Goal: Transaction & Acquisition: Purchase product/service

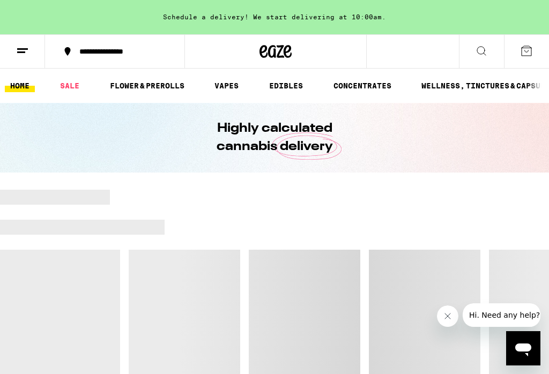
click at [162, 82] on link "FLOWER & PREROLLS" at bounding box center [147, 85] width 85 height 13
click at [442, 318] on button "Close message from company" at bounding box center [447, 316] width 21 height 21
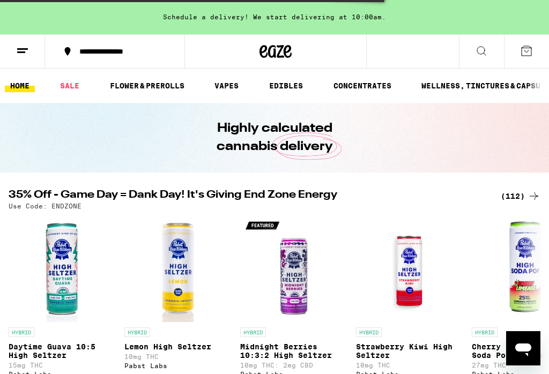
click at [152, 80] on link "FLOWER & PREROLLS" at bounding box center [147, 85] width 85 height 13
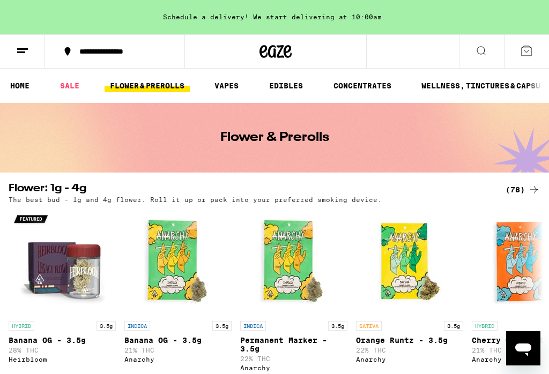
click at [522, 191] on div "(78)" at bounding box center [523, 189] width 35 height 13
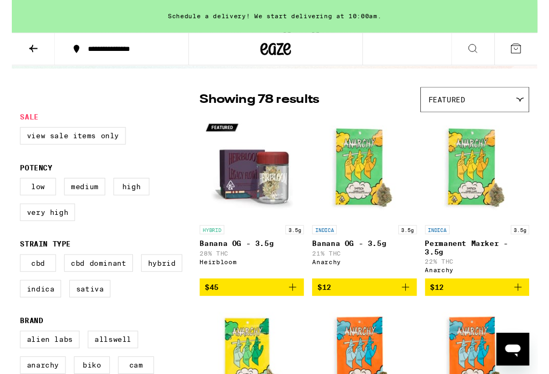
scroll to position [67, 0]
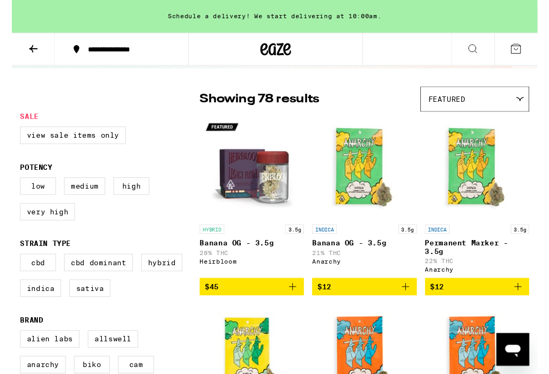
click at [23, 310] on label "Indica" at bounding box center [30, 301] width 43 height 18
click at [11, 268] on input "Indica" at bounding box center [11, 267] width 1 height 1
checkbox input "true"
click at [159, 284] on label "Hybrid" at bounding box center [156, 274] width 43 height 18
click at [11, 268] on input "Hybrid" at bounding box center [11, 267] width 1 height 1
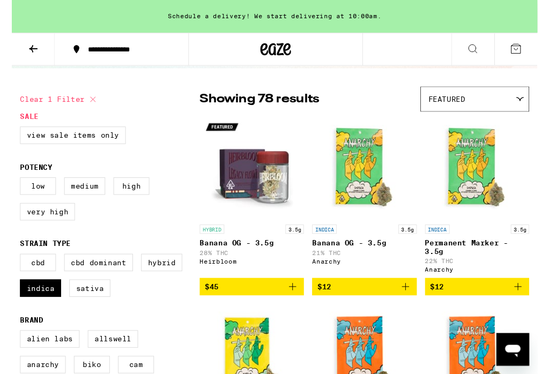
checkbox input "true"
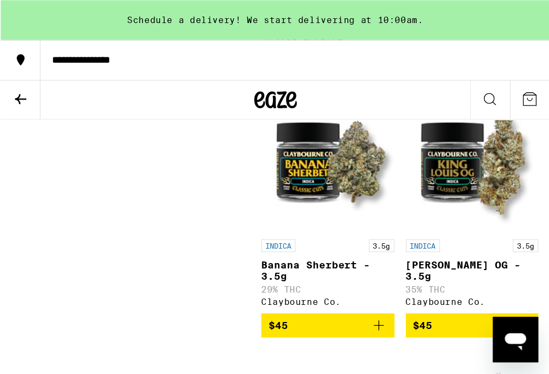
scroll to position [2867, 0]
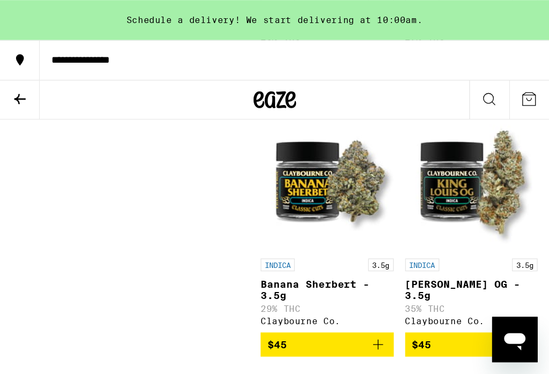
click at [18, 68] on icon at bounding box center [15, 74] width 13 height 13
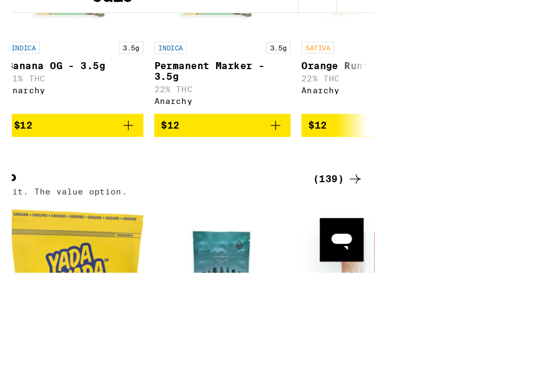
scroll to position [226, 0]
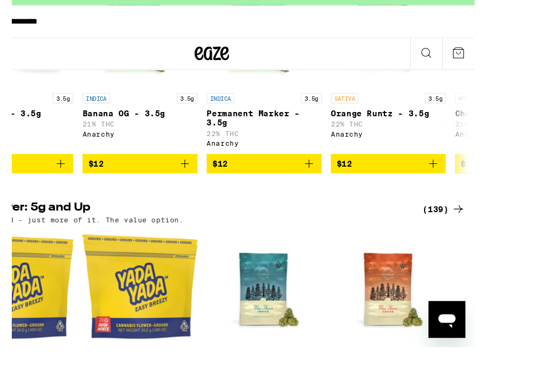
click at [458, 214] on div "(139)" at bounding box center [462, 220] width 40 height 13
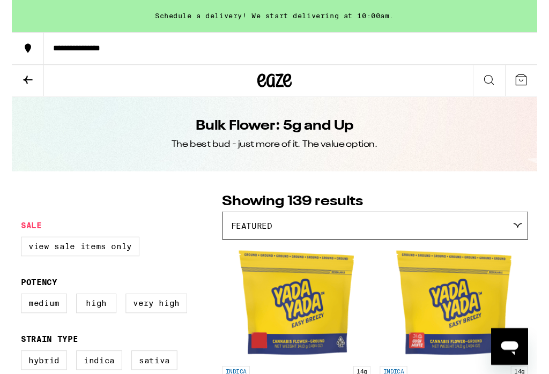
click at [24, 327] on label "Hybrid" at bounding box center [30, 336] width 43 height 18
click at [11, 329] on input "Hybrid" at bounding box center [11, 329] width 1 height 1
checkbox input "true"
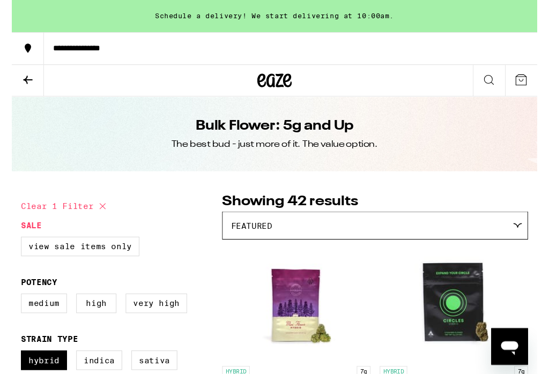
click at [76, 327] on label "Indica" at bounding box center [81, 336] width 43 height 18
click at [11, 329] on input "Indica" at bounding box center [11, 329] width 1 height 1
checkbox input "true"
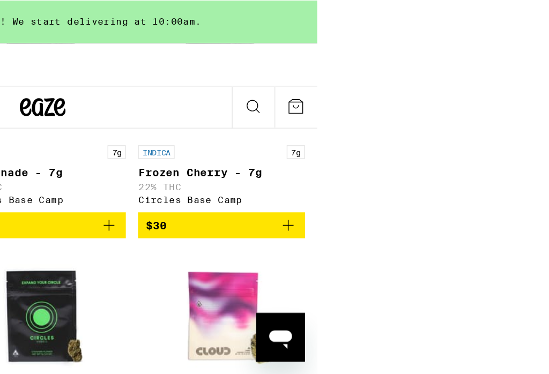
scroll to position [373, 0]
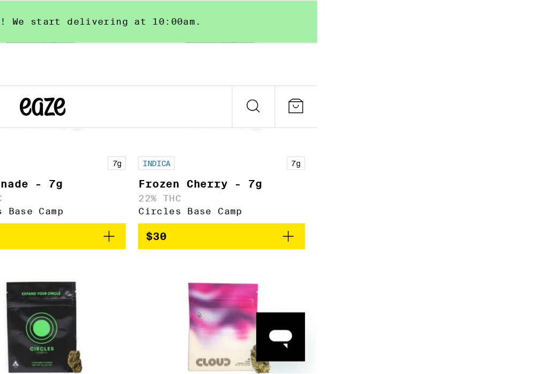
click at [42, 143] on p "33% THC" at bounding box center [67, 139] width 117 height 7
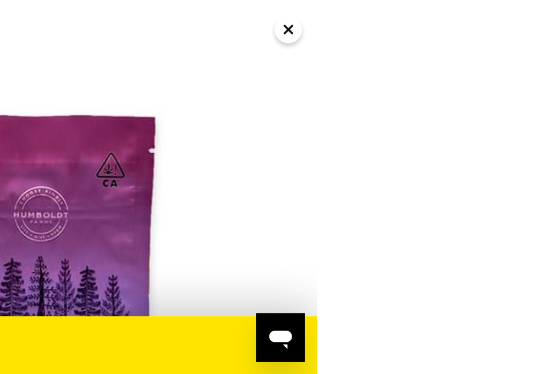
click at [365, 18] on icon "Close" at bounding box center [365, 20] width 13 height 16
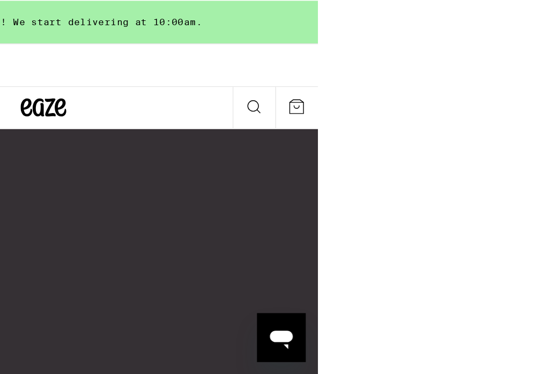
scroll to position [5953, 0]
